Goal: Use online tool/utility: Utilize a website feature to perform a specific function

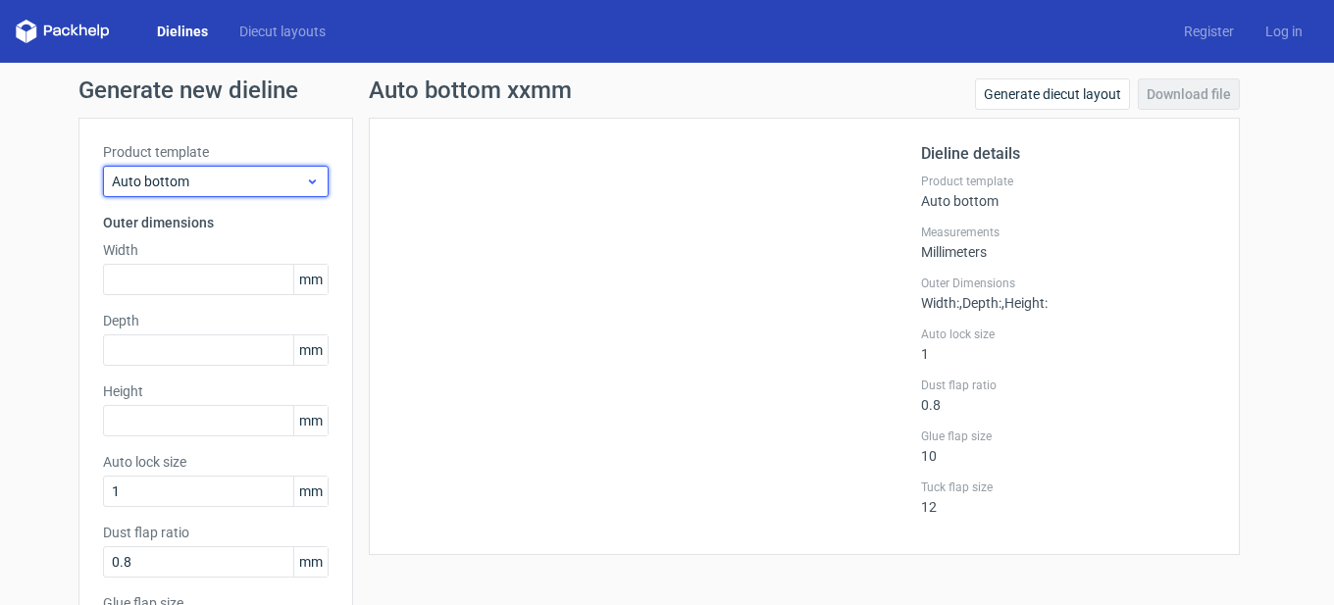
click at [198, 182] on span "Auto bottom" at bounding box center [208, 182] width 193 height 20
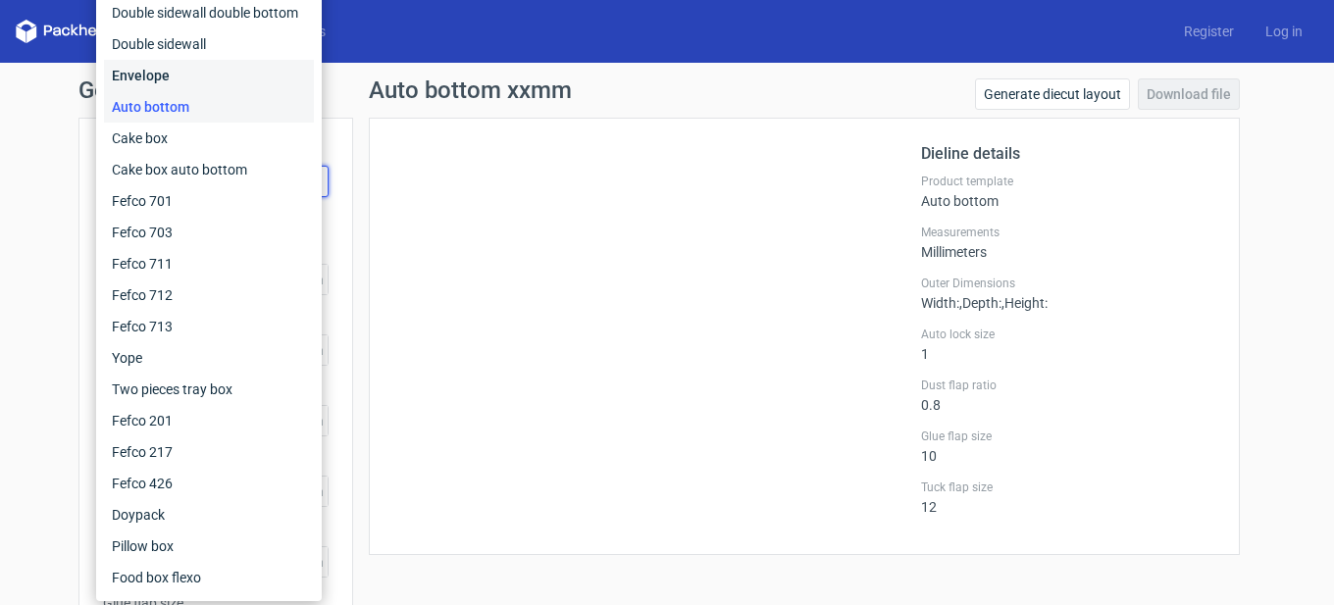
click at [162, 75] on div "Envelope" at bounding box center [209, 75] width 210 height 31
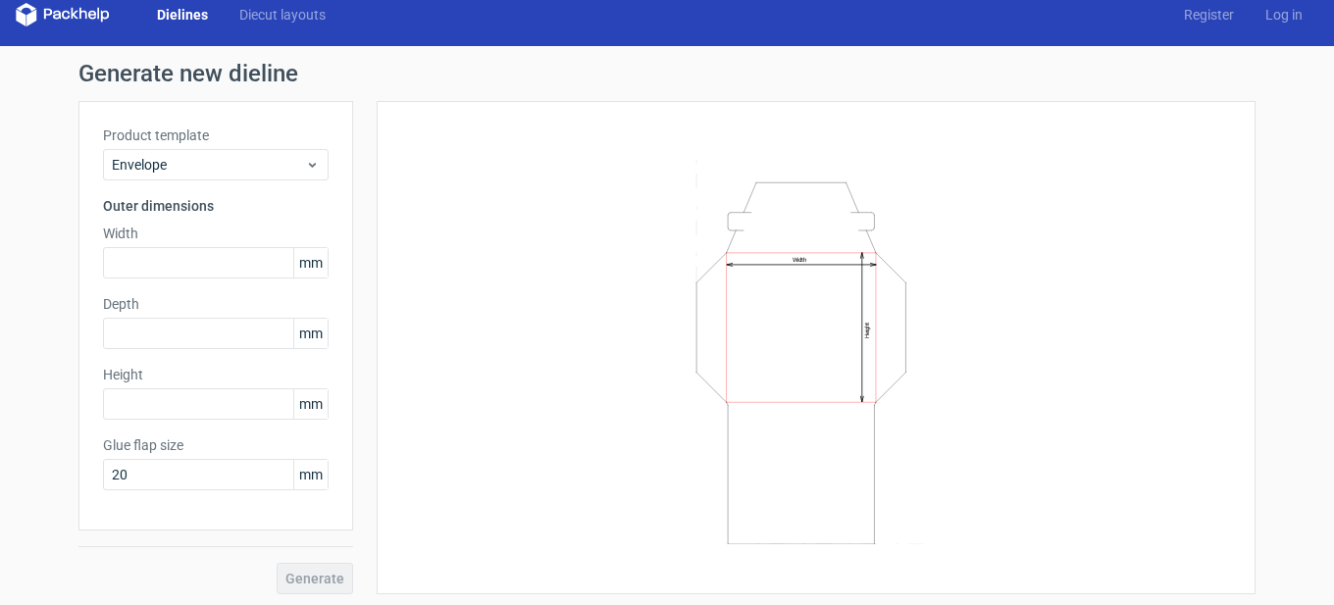
scroll to position [22, 0]
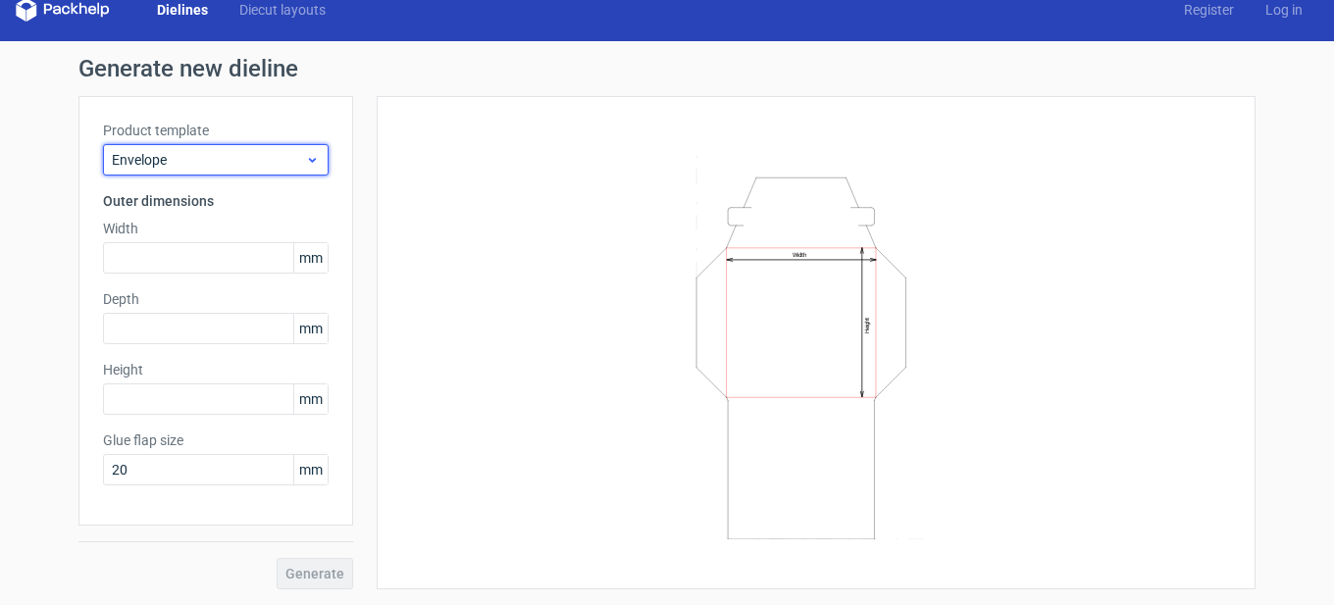
click at [249, 173] on div "Envelope" at bounding box center [216, 159] width 226 height 31
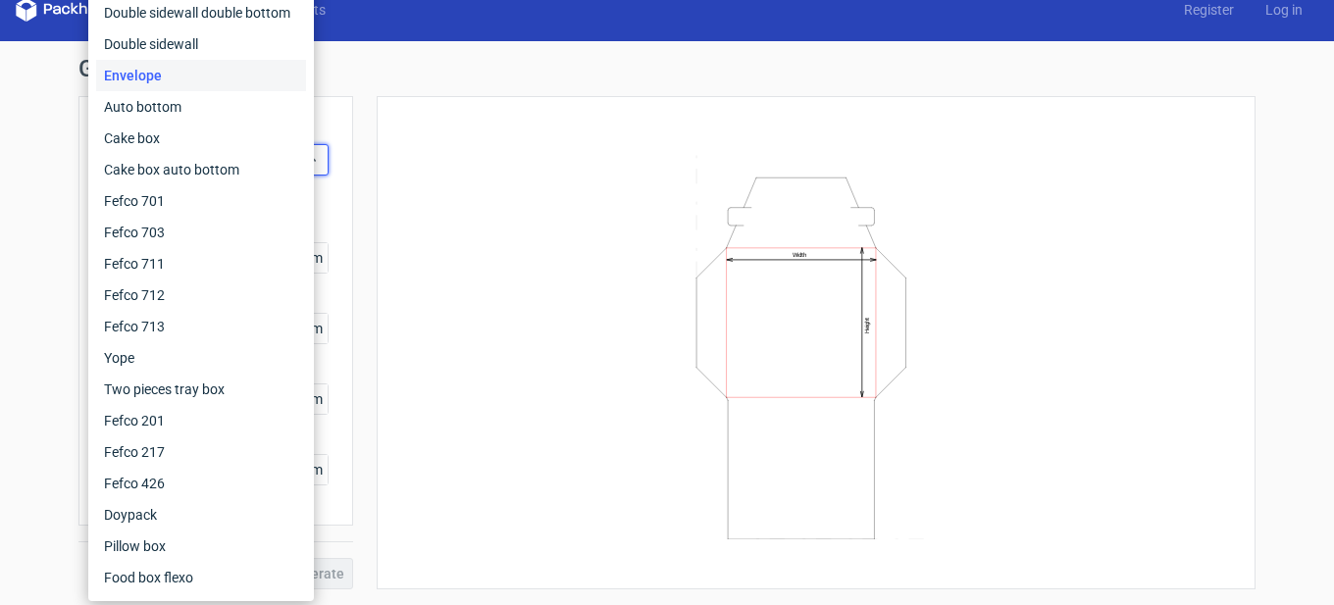
click at [495, 227] on div "Width Height" at bounding box center [816, 343] width 830 height 444
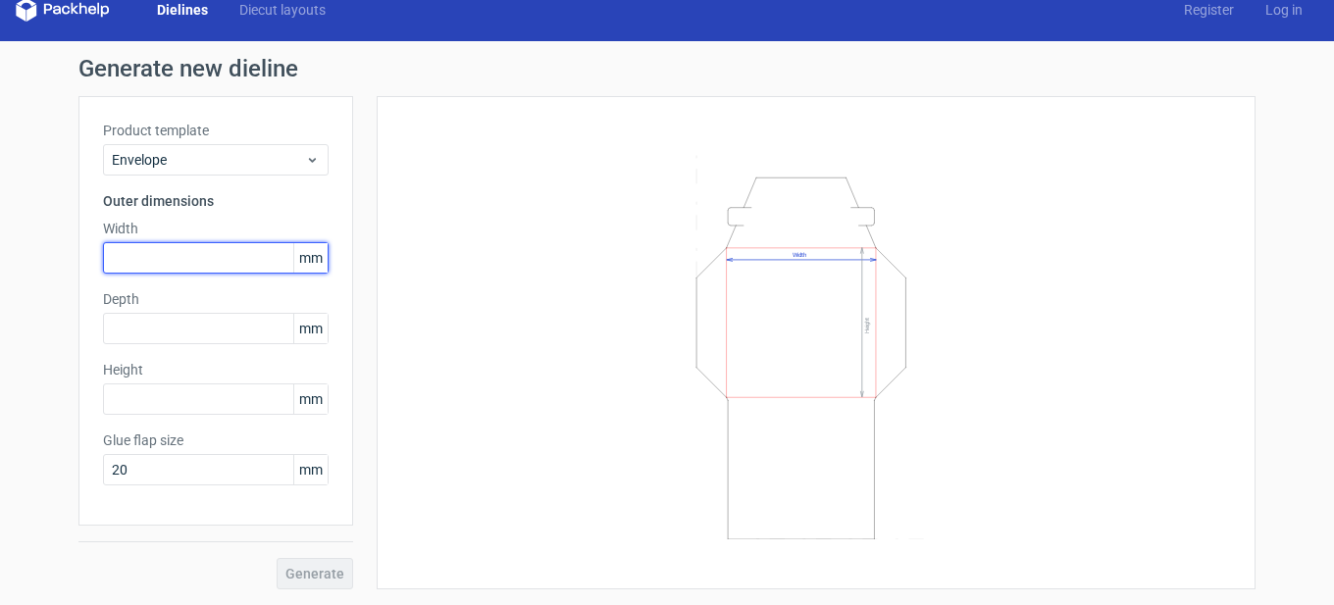
click at [165, 251] on input "text" at bounding box center [216, 257] width 226 height 31
click at [182, 199] on h3 "Outer dimensions" at bounding box center [216, 201] width 226 height 20
